Goal: Task Accomplishment & Management: Manage account settings

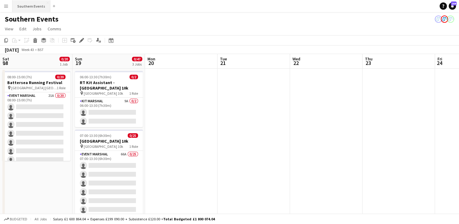
scroll to position [0, 286]
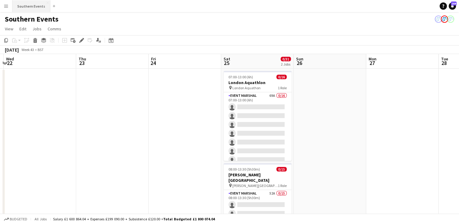
click at [25, 4] on button "Southern Events Close" at bounding box center [31, 6] width 38 height 12
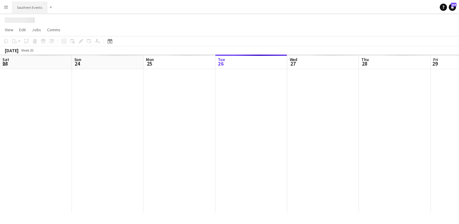
scroll to position [0, 145]
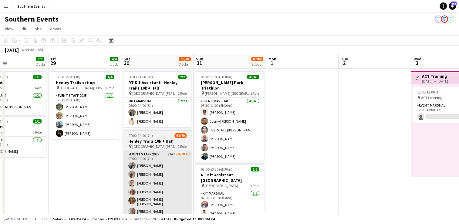
drag, startPoint x: 315, startPoint y: 166, endPoint x: 144, endPoint y: 170, distance: 171.1
click at [74, 182] on app-calendar-viewport "Mon 25 2/2 2 Jobs Tue 26 Wed 27 35/37 2 Jobs Thu 28 2/2 2 Jobs Fri 29 4/4 1 Job…" at bounding box center [229, 189] width 459 height 270
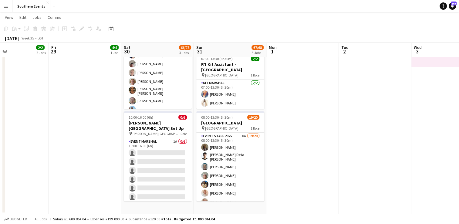
scroll to position [0, 0]
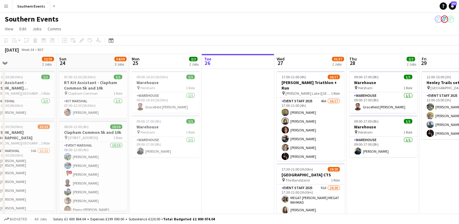
drag, startPoint x: 63, startPoint y: 167, endPoint x: 439, endPoint y: 125, distance: 378.7
click at [439, 125] on app-calendar-viewport "Thu 21 25/27 2 Jobs Fri 22 3/3 3 Jobs Sat 23 22/23 2 Jobs Sun 24 54/59 3 Jobs M…" at bounding box center [229, 189] width 459 height 270
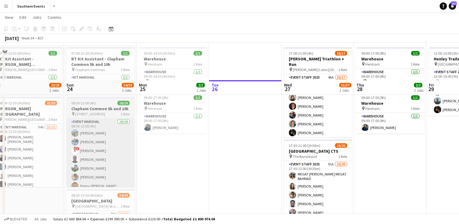
scroll to position [61, 0]
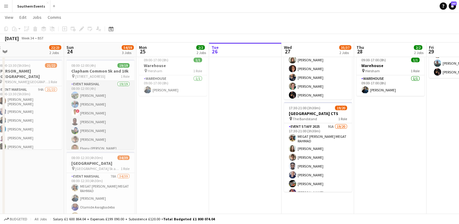
click at [113, 132] on app-card-role "Event Marshal 19/19 08:00-12:00 (4h) [PERSON_NAME] [PERSON_NAME] ! [PERSON_NAME…" at bounding box center [100, 171] width 68 height 181
click at [99, 111] on app-card-role "Event Marshal 19/19 08:00-12:00 (4h) [PERSON_NAME] [PERSON_NAME] ! [PERSON_NAME…" at bounding box center [100, 171] width 68 height 181
click at [118, 113] on app-card-role "Event Marshal 19/19 08:00-12:00 (4h) [PERSON_NAME] [PERSON_NAME] ! [PERSON_NAME…" at bounding box center [100, 171] width 68 height 181
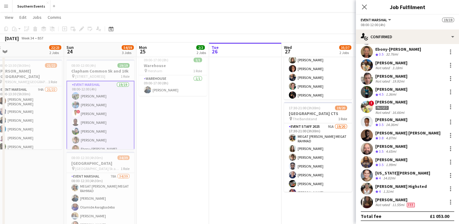
scroll to position [128, 0]
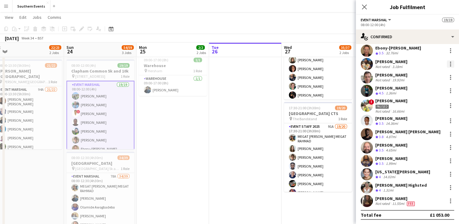
click at [447, 65] on div at bounding box center [450, 63] width 7 height 7
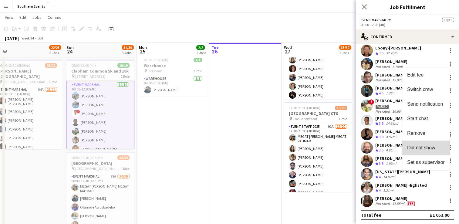
click at [427, 143] on button "Did not show" at bounding box center [425, 147] width 47 height 15
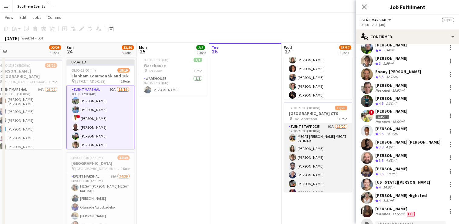
scroll to position [98, 0]
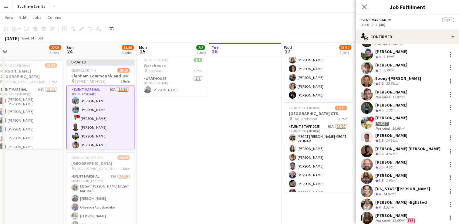
click at [242, 151] on app-date-cell at bounding box center [245, 135] width 72 height 256
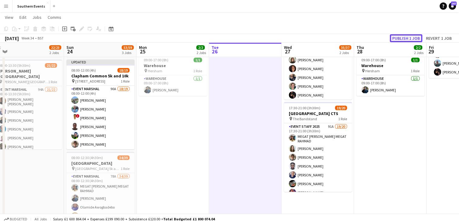
click at [402, 36] on button "Publish 1 job" at bounding box center [406, 38] width 32 height 8
